Goal: Task Accomplishment & Management: Manage account settings

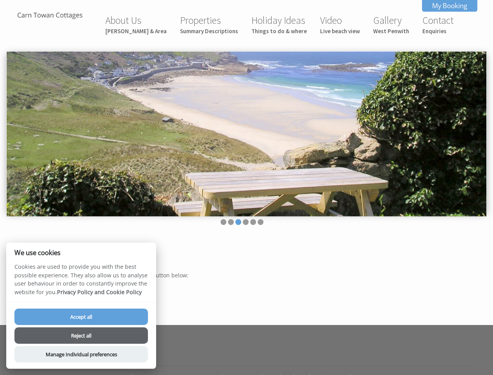
click at [246, 187] on img at bounding box center [247, 134] width 480 height 165
click at [246, 132] on img at bounding box center [247, 134] width 480 height 165
click at [223, 222] on li at bounding box center [223, 222] width 6 height 6
click at [231, 222] on li at bounding box center [231, 222] width 6 height 6
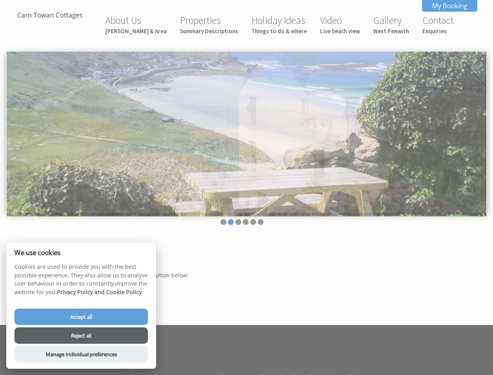
click at [238, 222] on li at bounding box center [238, 222] width 6 height 6
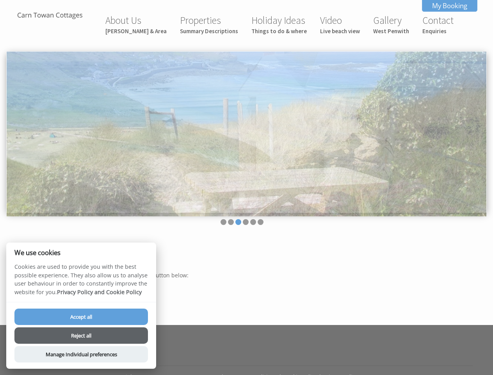
click at [245, 222] on li at bounding box center [246, 222] width 6 height 6
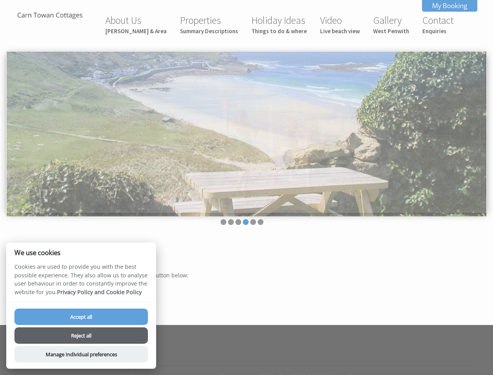
click at [253, 222] on li at bounding box center [253, 222] width 6 height 6
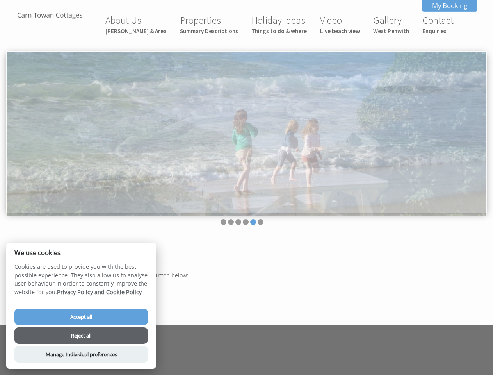
click at [260, 222] on li at bounding box center [261, 222] width 6 height 6
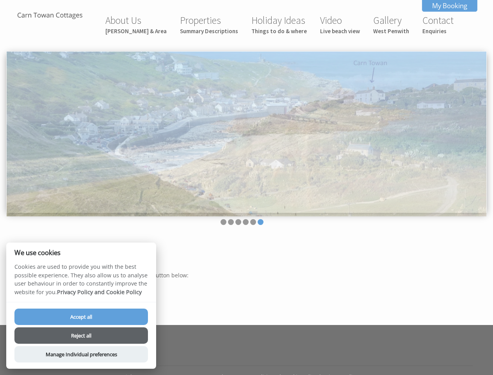
click at [81, 316] on button "Accept all" at bounding box center [80, 316] width 133 height 16
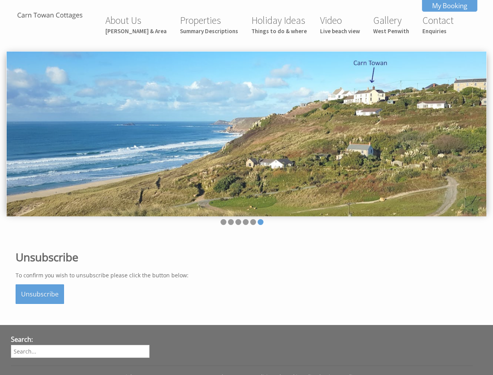
click at [81, 337] on button "Reject all" at bounding box center [80, 345] width 133 height 16
